Goal: Task Accomplishment & Management: Manage account settings

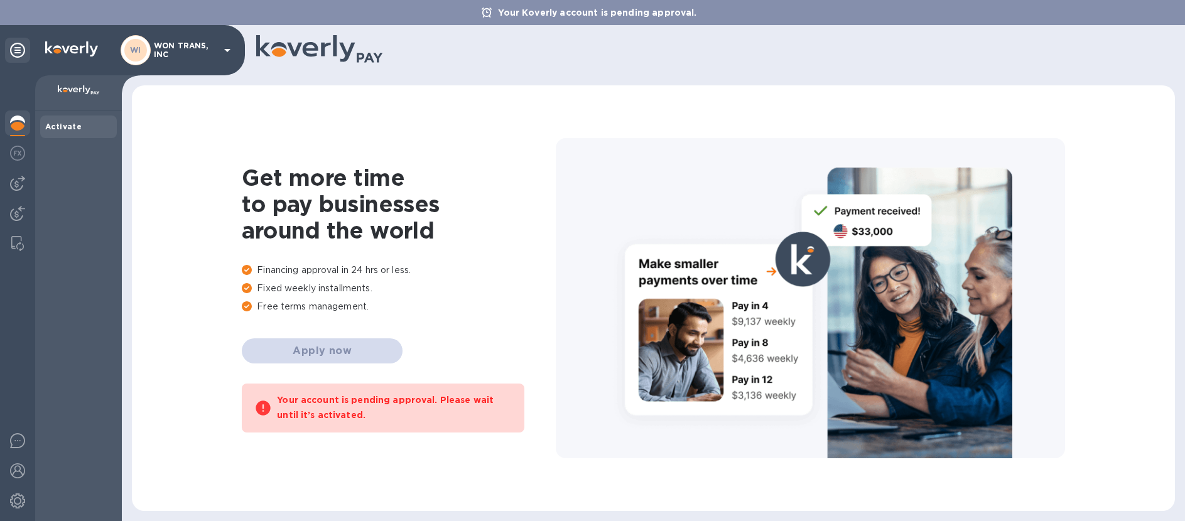
drag, startPoint x: 70, startPoint y: 51, endPoint x: 96, endPoint y: 51, distance: 26.4
click at [70, 51] on img at bounding box center [71, 48] width 53 height 15
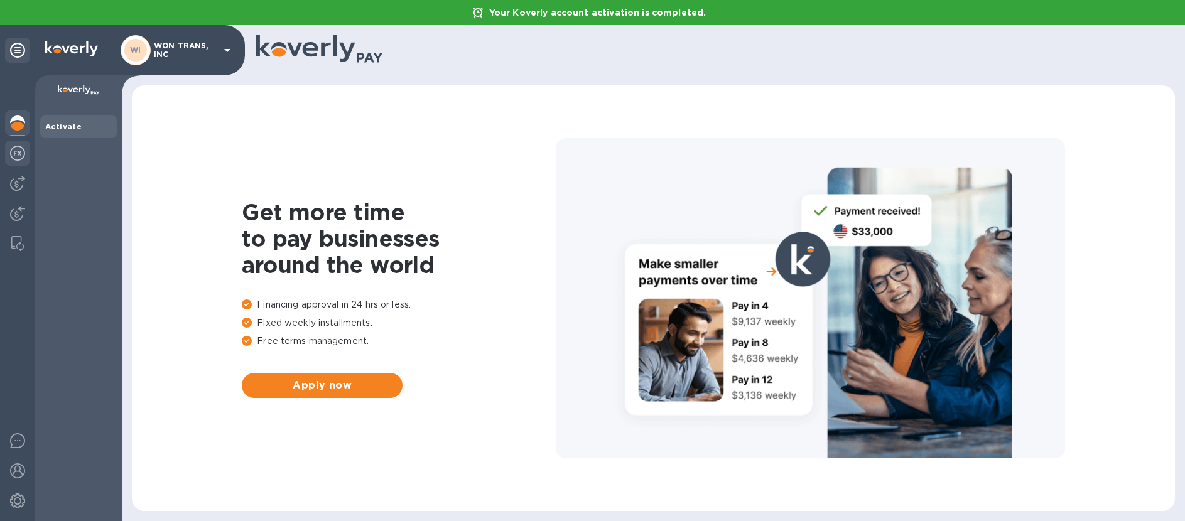
click at [20, 154] on img at bounding box center [17, 153] width 15 height 15
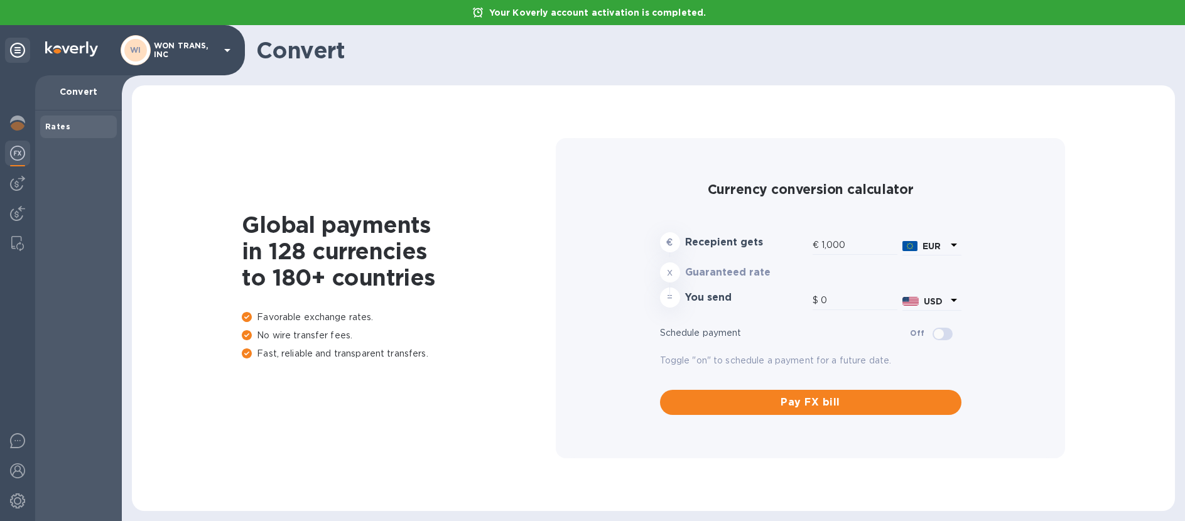
type input "1,193.96"
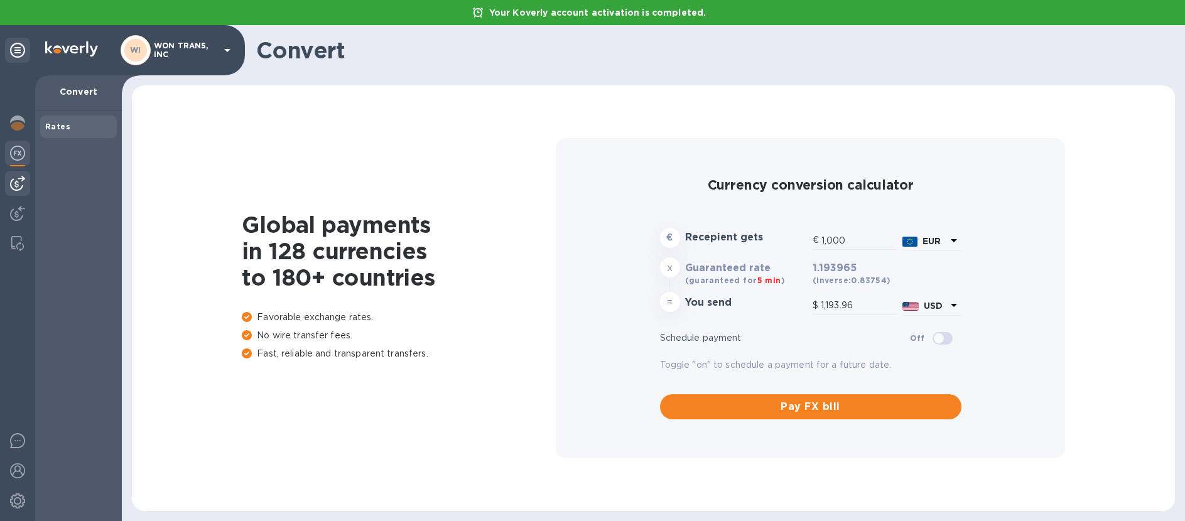
click at [19, 181] on img at bounding box center [17, 183] width 15 height 15
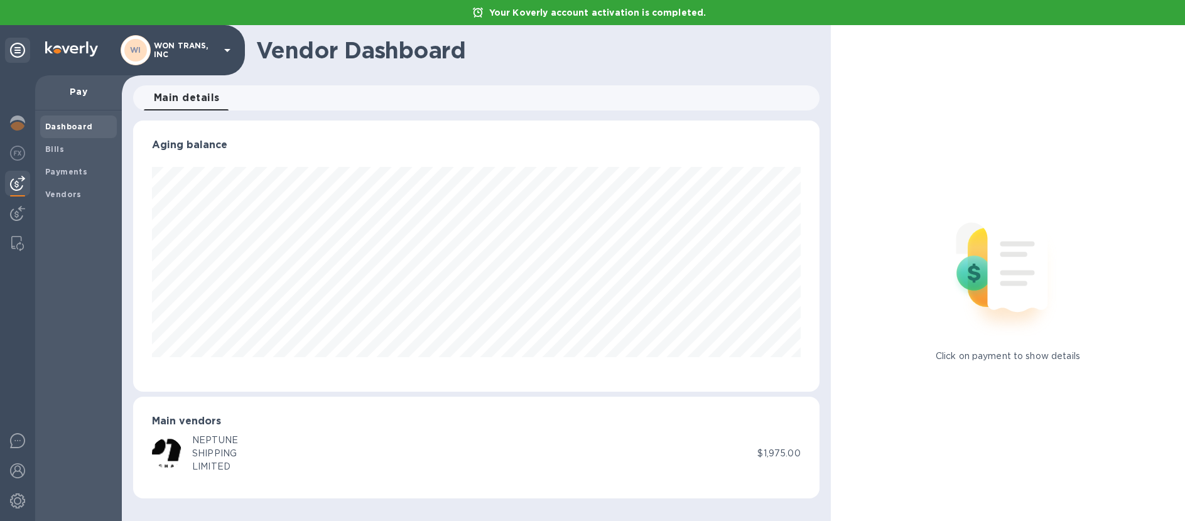
scroll to position [271, 686]
click at [197, 446] on div "NEPTUNE" at bounding box center [215, 440] width 46 height 13
click at [173, 445] on img at bounding box center [167, 453] width 30 height 30
drag, startPoint x: 766, startPoint y: 455, endPoint x: 774, endPoint y: 455, distance: 7.5
click at [768, 455] on p "$1,975.00" at bounding box center [778, 453] width 43 height 13
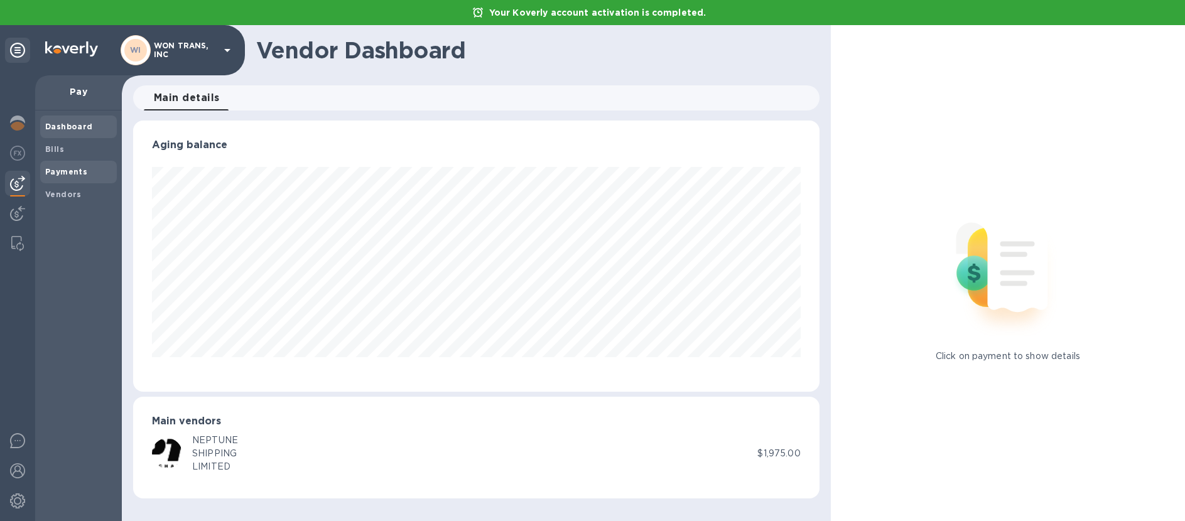
click at [70, 174] on b "Payments" at bounding box center [66, 171] width 42 height 9
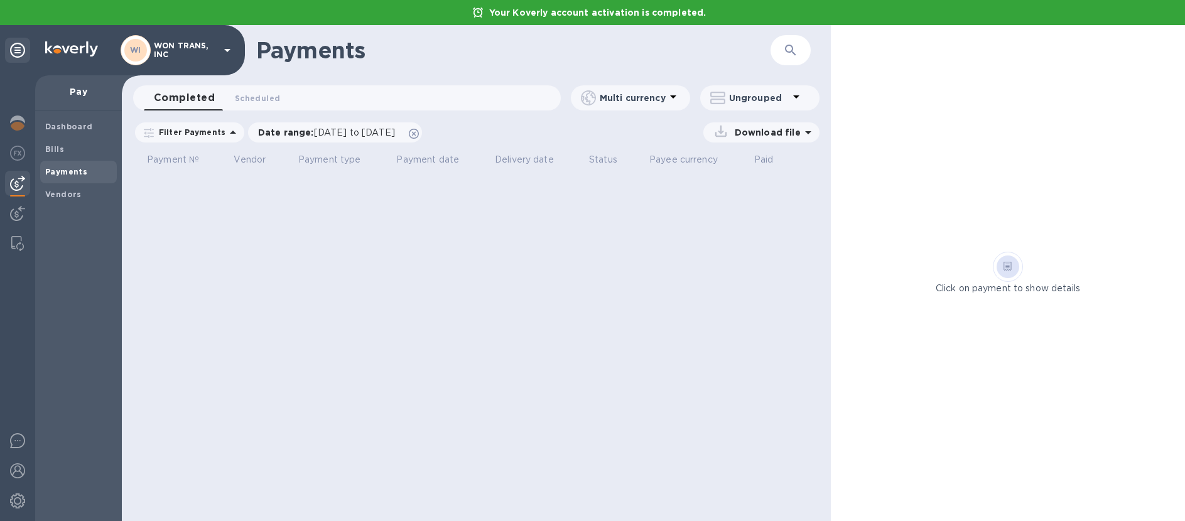
drag, startPoint x: 83, startPoint y: 92, endPoint x: 110, endPoint y: 70, distance: 34.8
click at [83, 92] on p "Pay" at bounding box center [78, 91] width 67 height 13
click at [21, 121] on img at bounding box center [17, 123] width 15 height 15
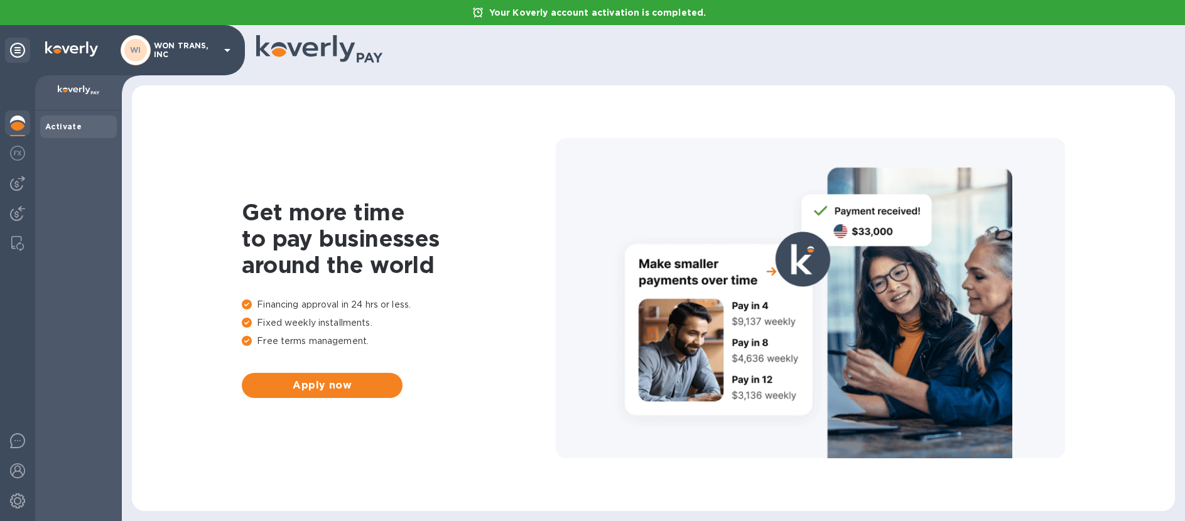
click at [222, 53] on icon at bounding box center [227, 50] width 15 height 15
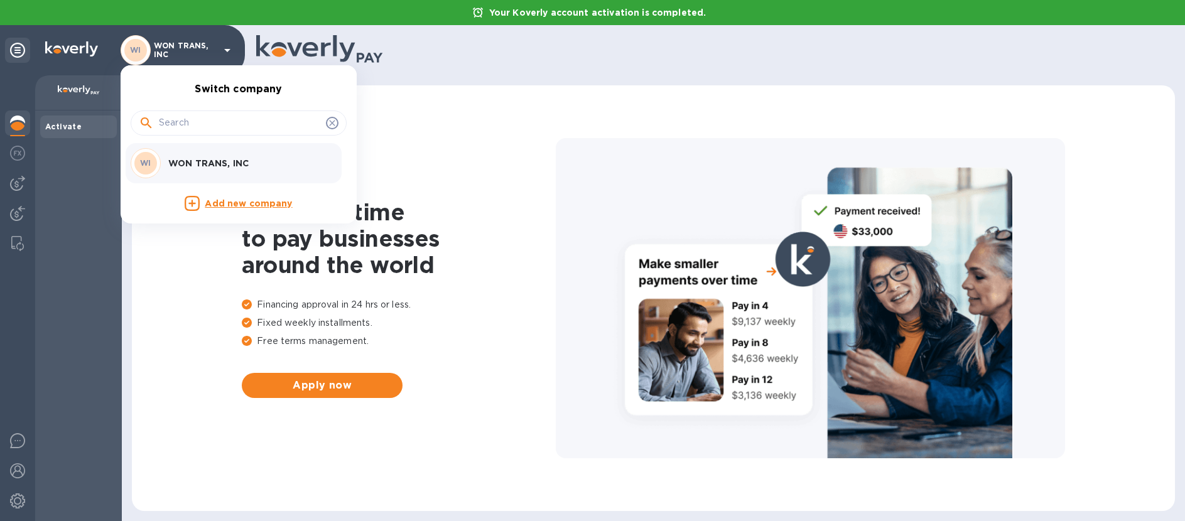
click at [505, 144] on div at bounding box center [592, 260] width 1185 height 521
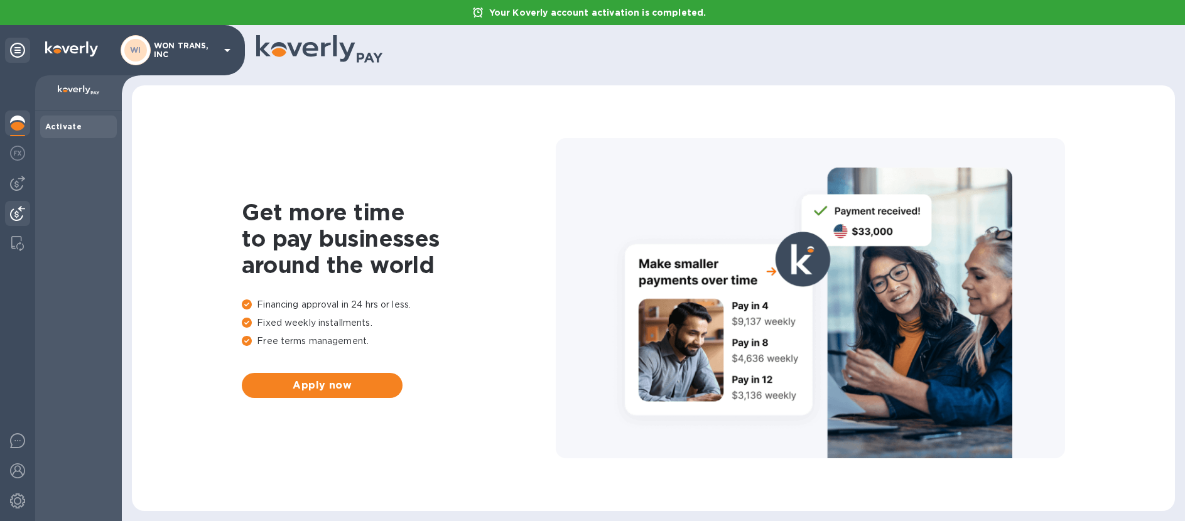
click at [16, 217] on img at bounding box center [17, 213] width 15 height 15
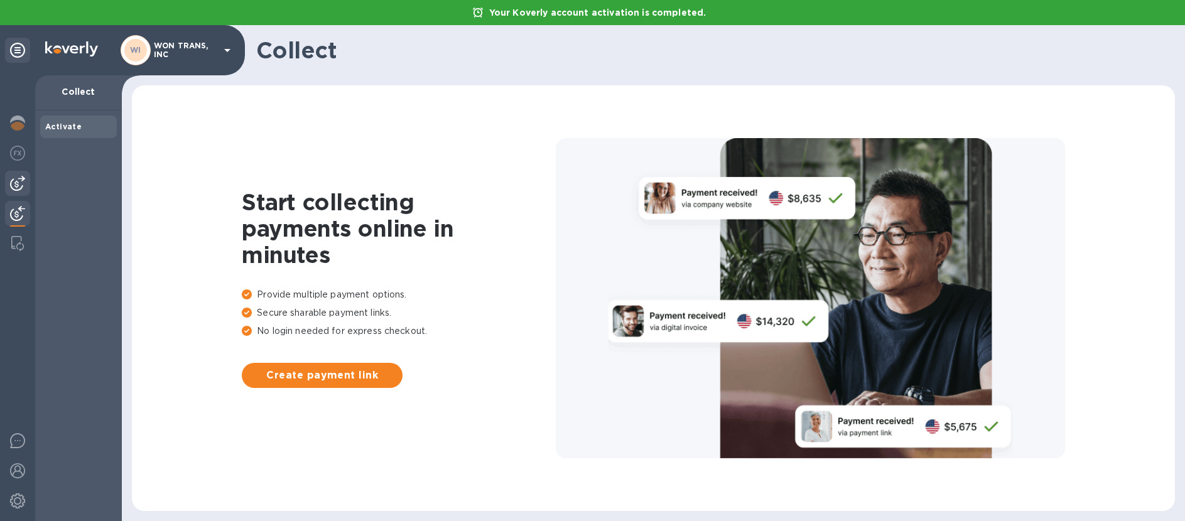
click at [14, 188] on img at bounding box center [17, 183] width 15 height 15
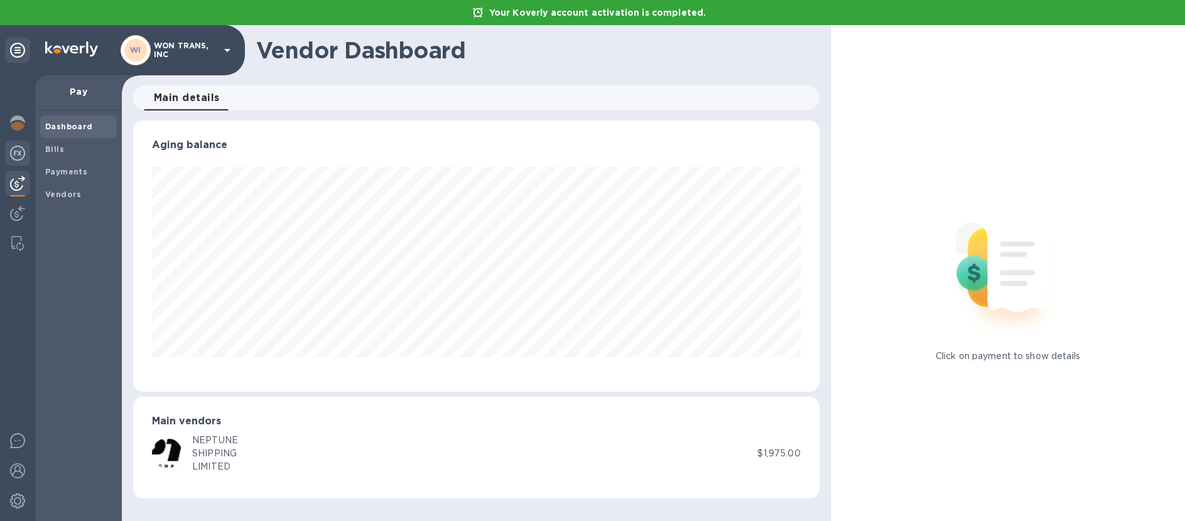
scroll to position [271, 686]
click at [18, 153] on img at bounding box center [17, 153] width 15 height 15
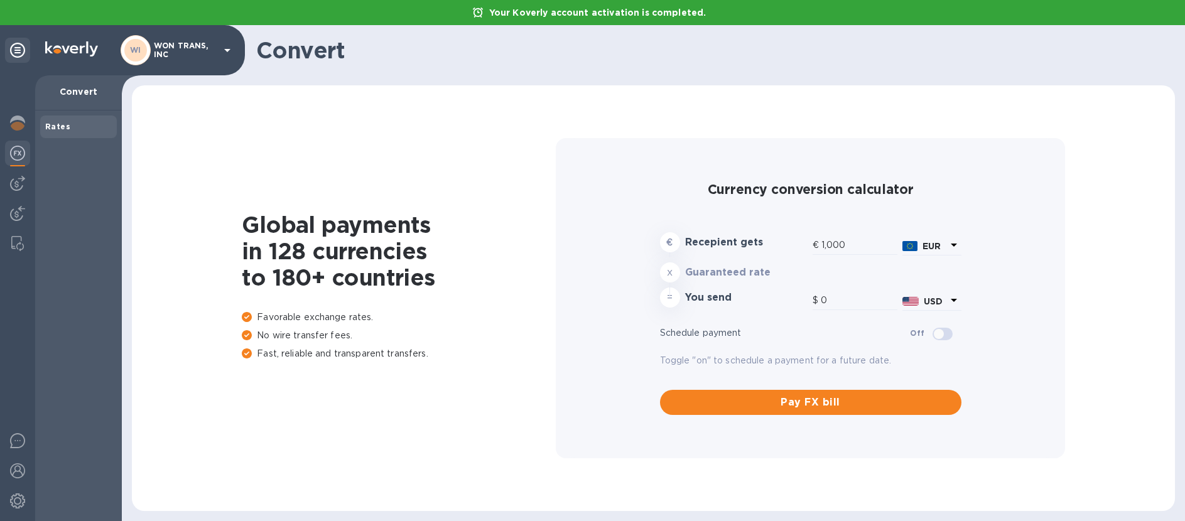
type input "1,193.96"
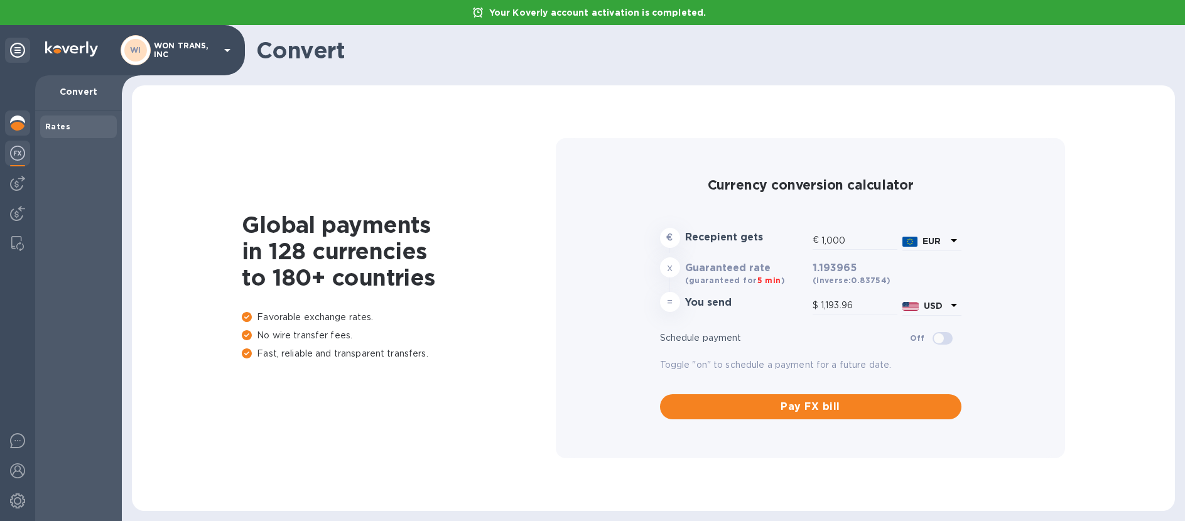
click at [21, 124] on img at bounding box center [17, 123] width 15 height 15
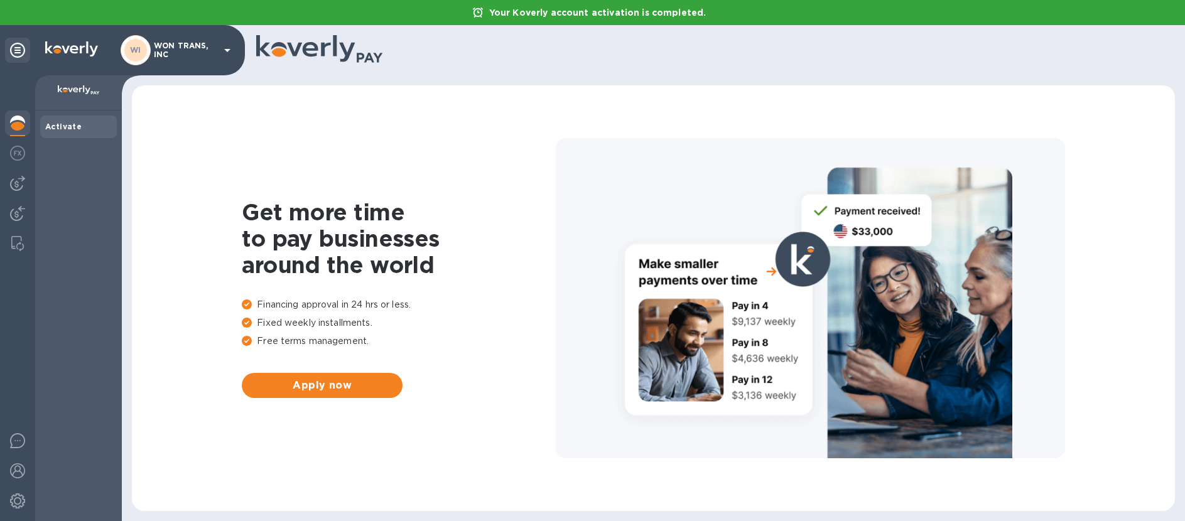
click at [84, 98] on p at bounding box center [78, 91] width 67 height 13
click at [86, 95] on img at bounding box center [79, 90] width 42 height 10
click at [225, 53] on icon at bounding box center [227, 50] width 15 height 15
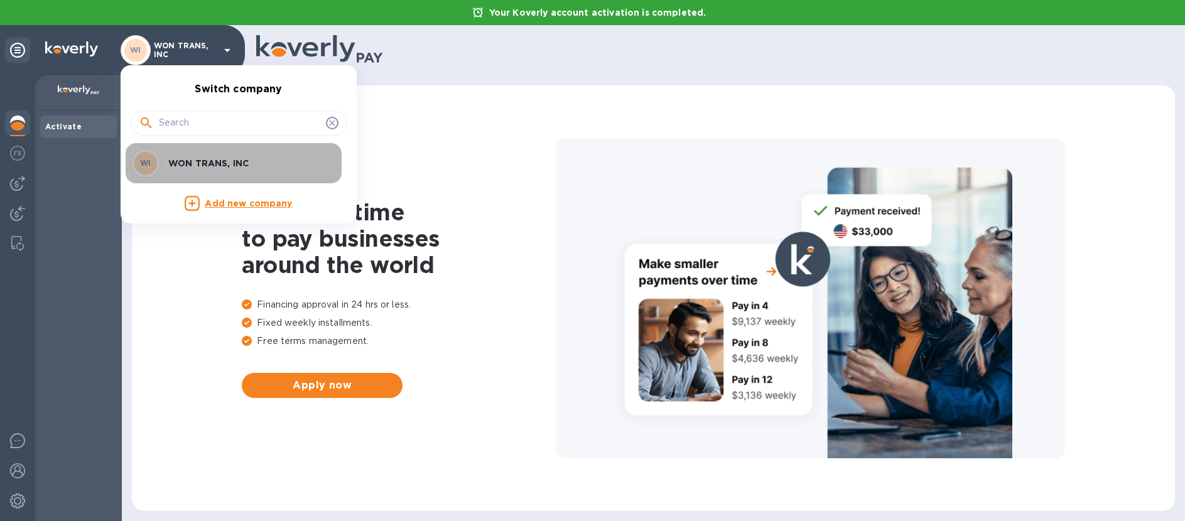
click at [202, 165] on p "WON TRANS, INC" at bounding box center [247, 163] width 158 height 13
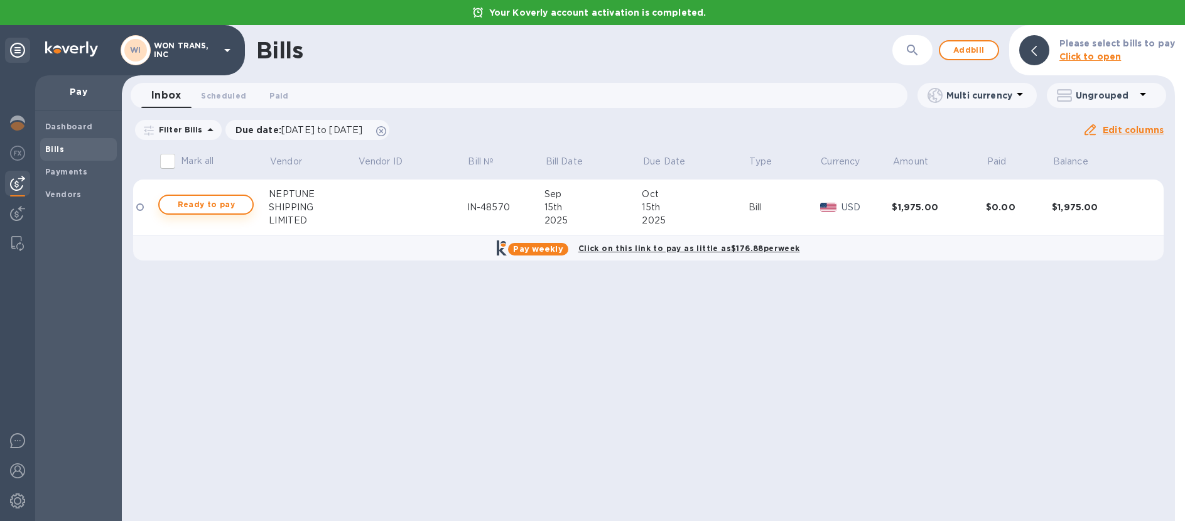
click at [222, 204] on span "Ready to pay" at bounding box center [206, 204] width 73 height 15
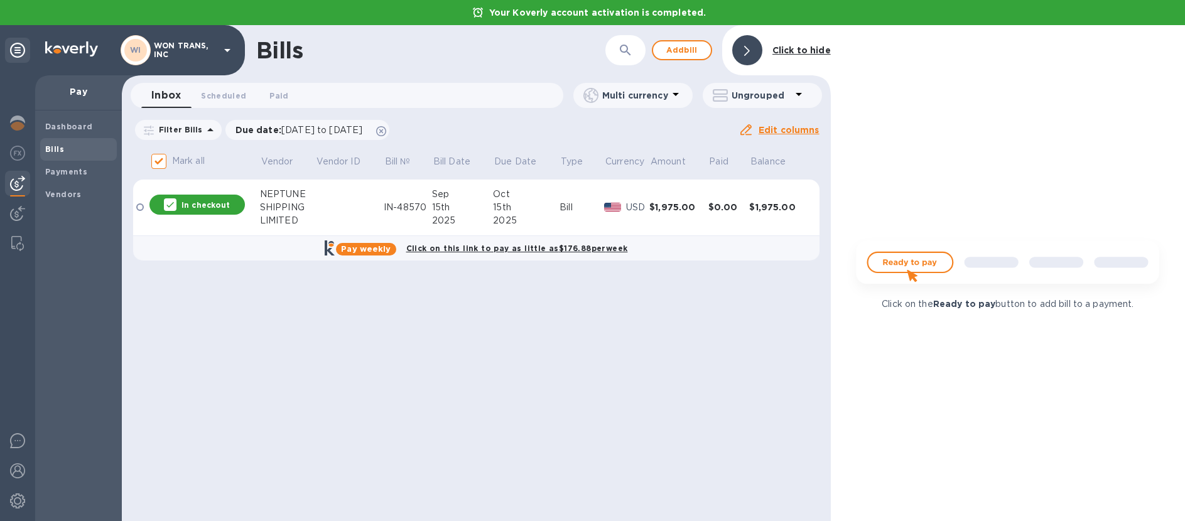
checkbox input "false"
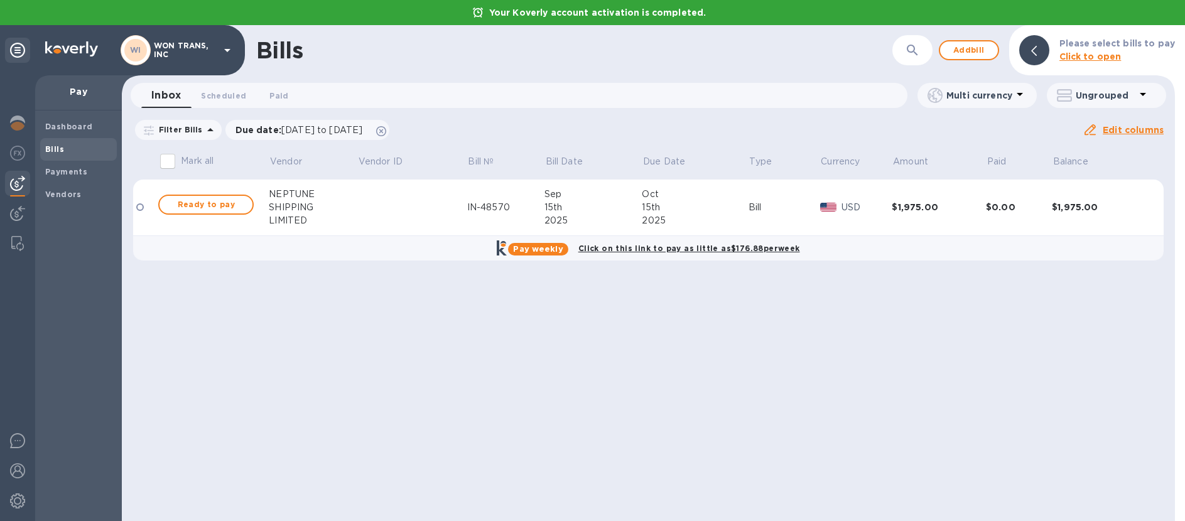
click at [488, 208] on div "IN-48570" at bounding box center [505, 207] width 77 height 13
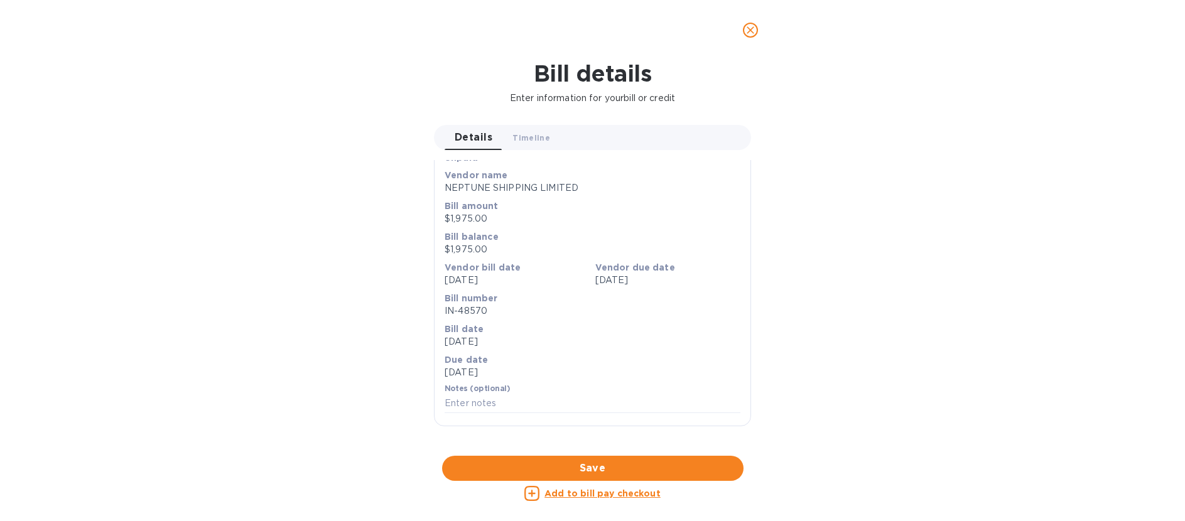
scroll to position [470, 0]
click at [612, 447] on div at bounding box center [592, 456] width 317 height 19
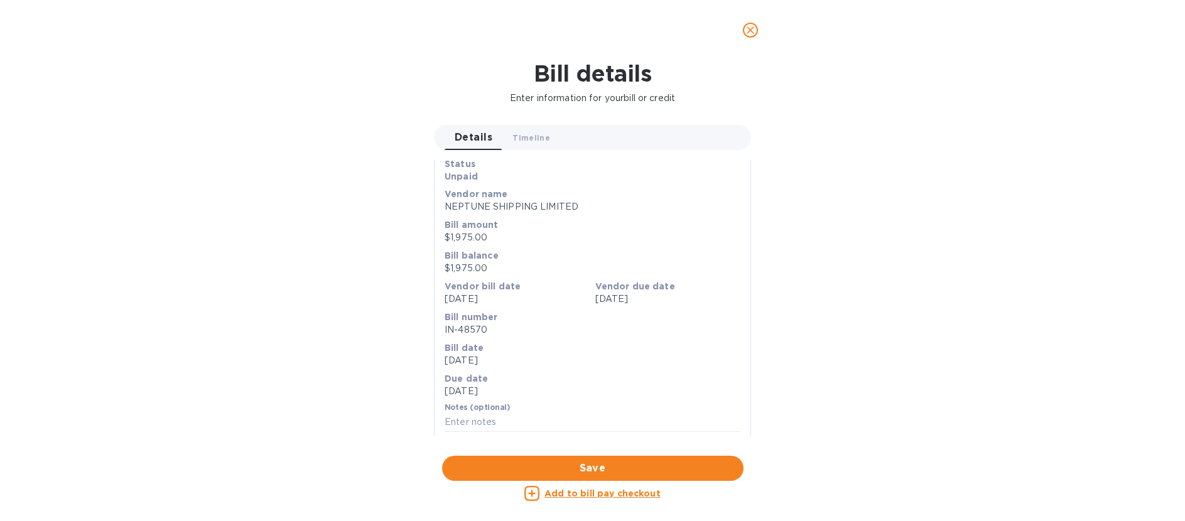
scroll to position [0, 0]
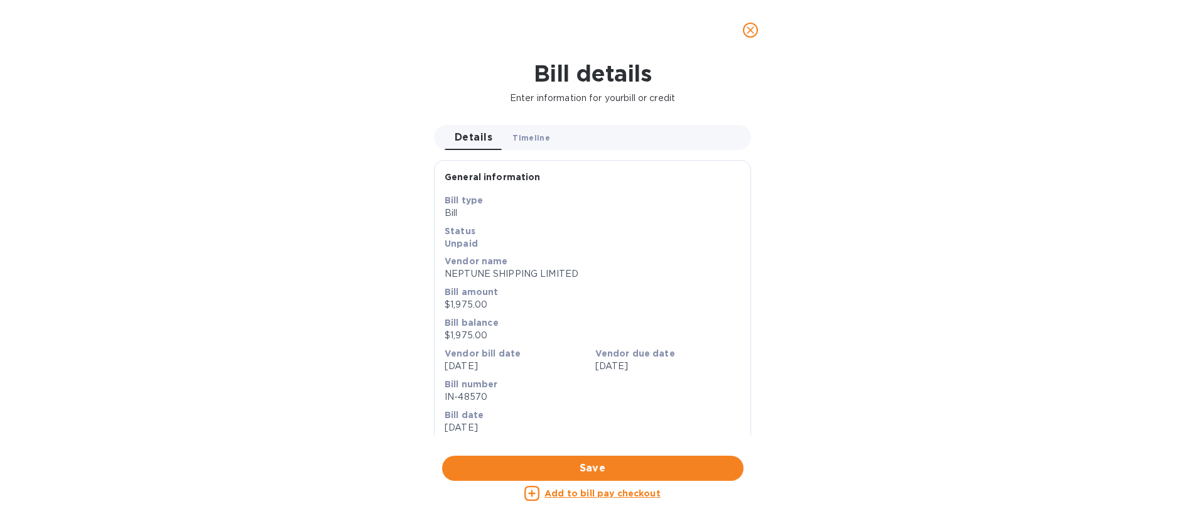
click at [526, 136] on span "Timeline 0" at bounding box center [531, 137] width 38 height 13
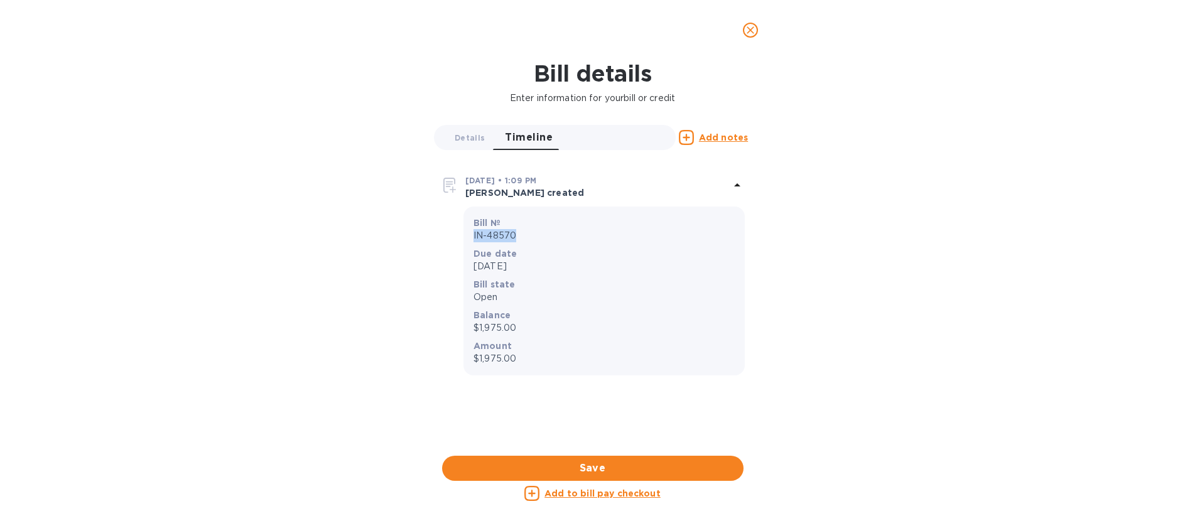
drag, startPoint x: 474, startPoint y: 236, endPoint x: 534, endPoint y: 236, distance: 60.9
click at [534, 236] on p "IN-48570" at bounding box center [604, 235] width 261 height 13
copy p "IN-48570"
click at [349, 192] on div "Bill details Enter information for your bill or credit Details 0 Timeline 0 Add…" at bounding box center [592, 290] width 1185 height 461
click at [465, 137] on span "Details 0" at bounding box center [470, 137] width 30 height 13
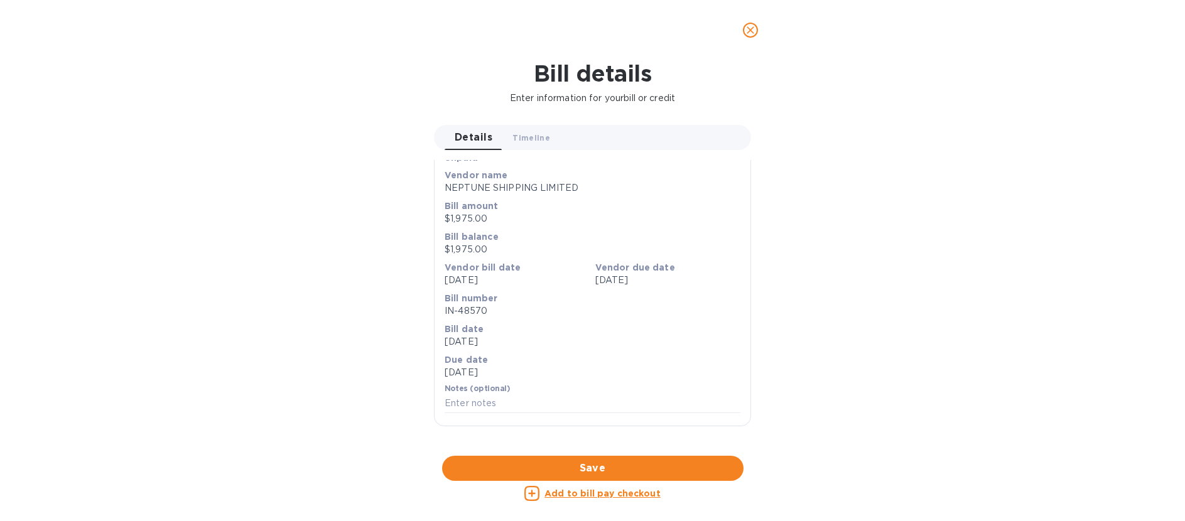
scroll to position [456, 0]
click at [930, 242] on div "Bill details Enter information for your bill or credit Details 0 Timeline 0 Gen…" at bounding box center [592, 290] width 1185 height 461
click at [282, 215] on div "Bill details Enter information for your bill or credit Details 0 Timeline 0 Gen…" at bounding box center [592, 290] width 1185 height 461
